Goal: Navigation & Orientation: Go to known website

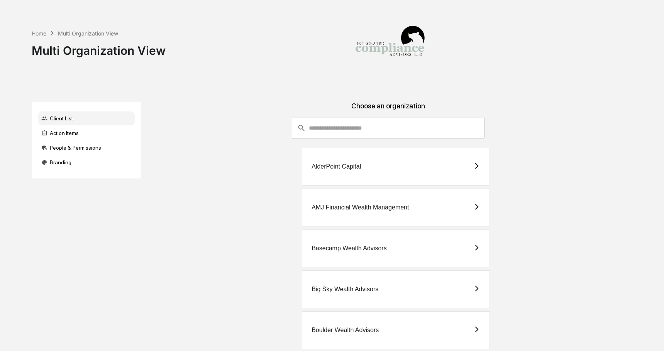
click at [335, 118] on input "consultant-dashboard__filter-organizations-search-bar" at bounding box center [397, 128] width 176 height 21
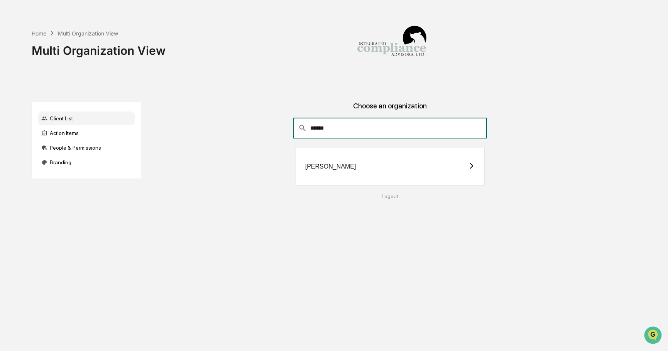
type input "******"
click at [339, 171] on div "[PERSON_NAME]" at bounding box center [390, 167] width 189 height 38
